Goal: Task Accomplishment & Management: Manage account settings

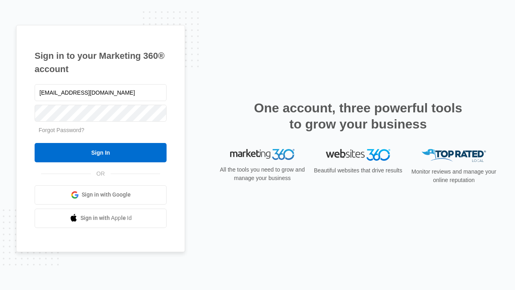
type input "[EMAIL_ADDRESS][DOMAIN_NAME]"
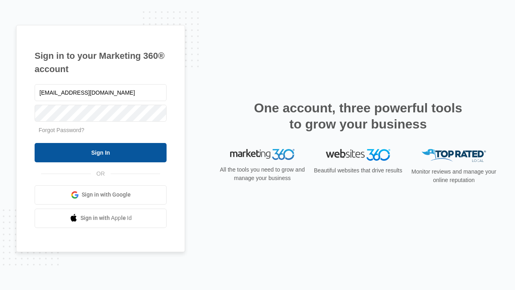
click at [101, 152] on input "Sign In" at bounding box center [101, 152] width 132 height 19
